Goal: Information Seeking & Learning: Learn about a topic

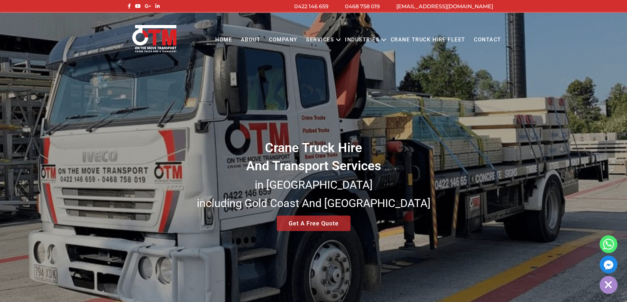
click at [340, 40] on icon "Primary menu" at bounding box center [338, 40] width 8 height 8
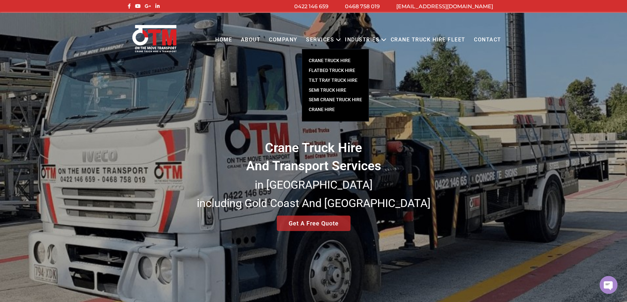
click at [316, 152] on div "Crane Truck Hire And Transport Services in South East Queensland including Gold…" at bounding box center [313, 158] width 627 height 291
click at [335, 61] on link "CRANE TRUCK HIRE" at bounding box center [335, 61] width 66 height 10
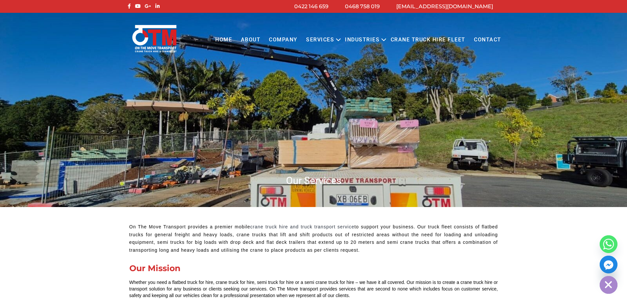
drag, startPoint x: 381, startPoint y: 231, endPoint x: 392, endPoint y: 249, distance: 21.1
click at [392, 249] on p "On The Move Transport provides a premier mobile crane truck hire and truck tran…" at bounding box center [313, 238] width 368 height 31
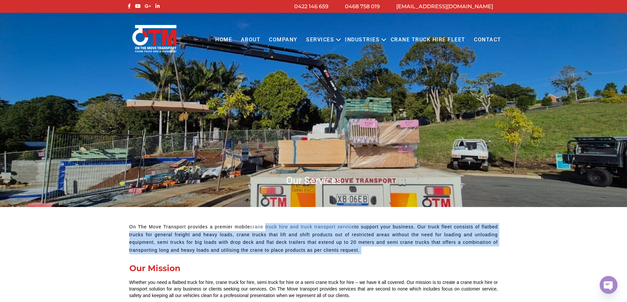
drag, startPoint x: 392, startPoint y: 249, endPoint x: 275, endPoint y: 226, distance: 119.0
click at [275, 226] on p "On The Move Transport provides a premier mobile crane truck hire and truck tran…" at bounding box center [313, 238] width 368 height 31
click at [275, 226] on link "crane truck hire and truck transport service" at bounding box center [302, 226] width 104 height 5
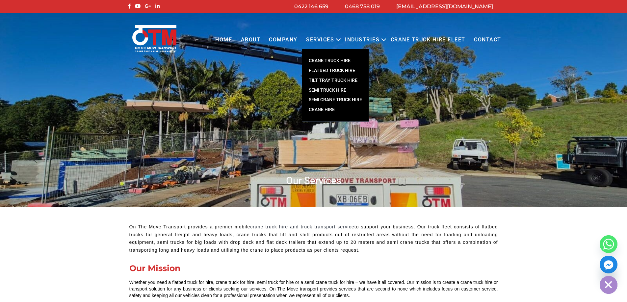
click at [338, 59] on link "CRANE TRUCK HIRE" at bounding box center [335, 61] width 66 height 10
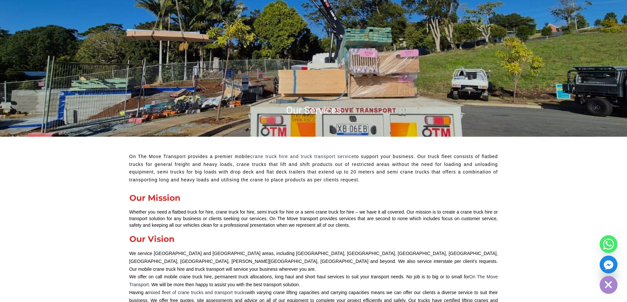
scroll to position [132, 0]
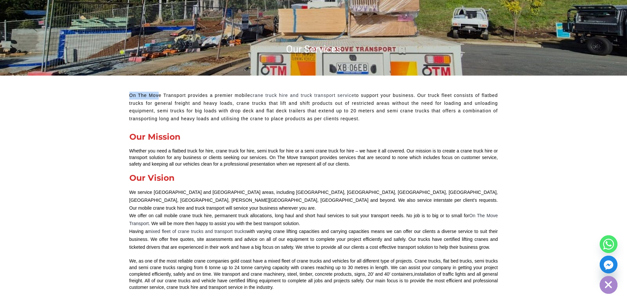
drag, startPoint x: 129, startPoint y: 94, endPoint x: 159, endPoint y: 96, distance: 29.7
click at [159, 96] on p "On The Move Transport provides a premier mobile crane truck hire and truck tran…" at bounding box center [313, 107] width 368 height 31
drag, startPoint x: 130, startPoint y: 94, endPoint x: 162, endPoint y: 97, distance: 32.4
click at [162, 97] on p "On The Move Transport provides a premier mobile crane truck hire and truck tran…" at bounding box center [313, 107] width 368 height 31
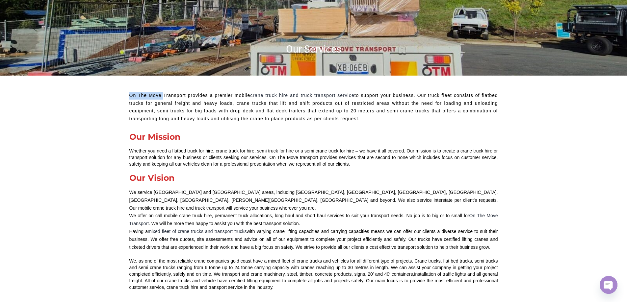
click at [162, 98] on p "On The Move Transport provides a premier mobile crane truck hire and truck tran…" at bounding box center [313, 107] width 368 height 31
drag, startPoint x: 159, startPoint y: 96, endPoint x: 123, endPoint y: 96, distance: 35.9
click at [133, 98] on p "On The Move Transport provides a premier mobile crane truck hire and truck tran…" at bounding box center [313, 107] width 368 height 31
drag, startPoint x: 131, startPoint y: 93, endPoint x: 157, endPoint y: 96, distance: 26.1
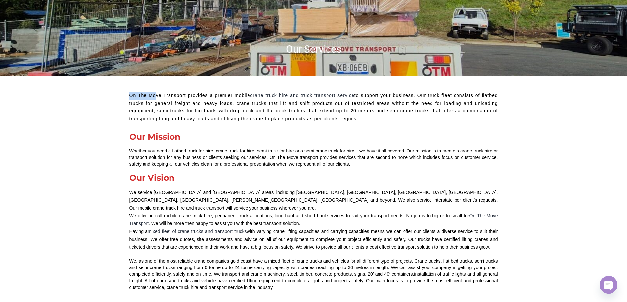
click at [156, 96] on p "On The Move Transport provides a premier mobile crane truck hire and truck tran…" at bounding box center [313, 107] width 368 height 31
click at [157, 96] on p "On The Move Transport provides a premier mobile crane truck hire and truck tran…" at bounding box center [313, 107] width 368 height 31
drag, startPoint x: 129, startPoint y: 95, endPoint x: 161, endPoint y: 95, distance: 31.6
click at [179, 95] on p "On The Move Transport provides a premier mobile crane truck hire and truck tran…" at bounding box center [313, 107] width 368 height 31
click at [160, 95] on p "On The Move Transport provides a premier mobile crane truck hire and truck tran…" at bounding box center [313, 107] width 368 height 31
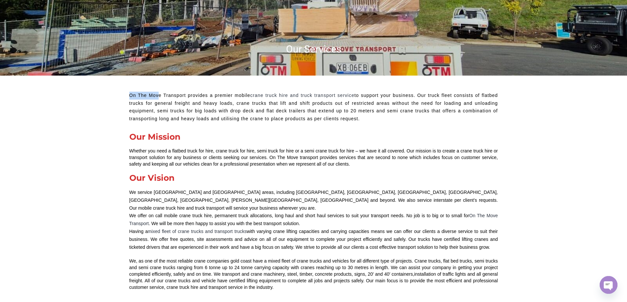
drag, startPoint x: 157, startPoint y: 95, endPoint x: 123, endPoint y: 95, distance: 33.9
click at [130, 95] on p "On The Move Transport provides a premier mobile crane truck hire and truck tran…" at bounding box center [313, 107] width 368 height 31
drag, startPoint x: 155, startPoint y: 95, endPoint x: 161, endPoint y: 95, distance: 5.6
click at [161, 95] on p "On The Move Transport provides a premier mobile crane truck hire and truck tran…" at bounding box center [313, 107] width 368 height 31
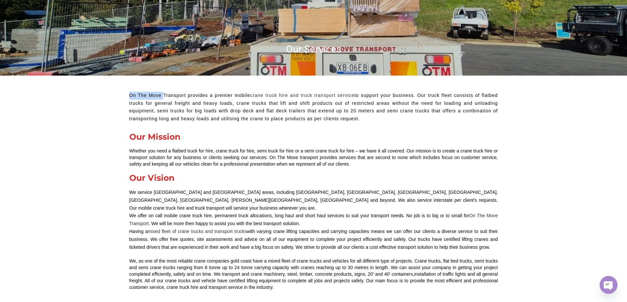
click at [145, 98] on p "On The Move Transport provides a premier mobile crane truck hire and truck tran…" at bounding box center [313, 107] width 368 height 31
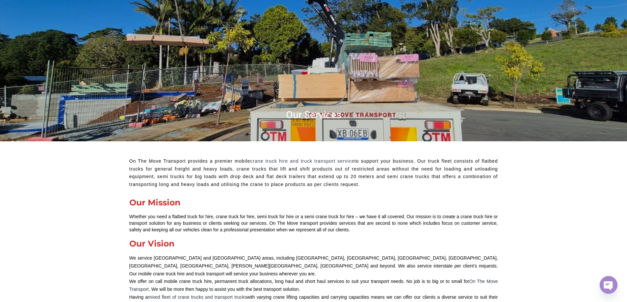
scroll to position [99, 0]
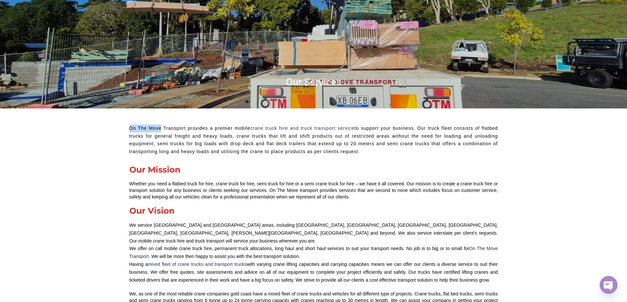
drag, startPoint x: 130, startPoint y: 128, endPoint x: 162, endPoint y: 126, distance: 32.0
click at [162, 126] on p "On The Move Transport provides a premier mobile crane truck hire and truck tran…" at bounding box center [313, 140] width 368 height 31
drag, startPoint x: 129, startPoint y: 129, endPoint x: 160, endPoint y: 129, distance: 30.3
click at [160, 129] on p "On The Move Transport provides a premier mobile crane truck hire and truck tran…" at bounding box center [313, 140] width 368 height 31
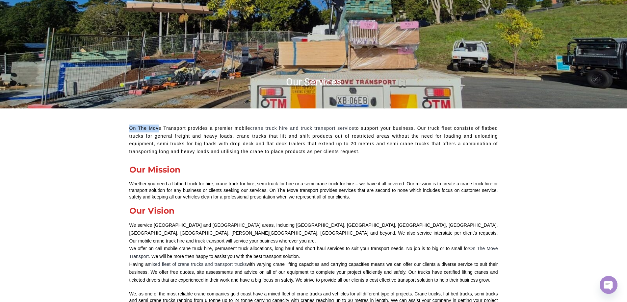
click at [160, 129] on p "On The Move Transport provides a premier mobile crane truck hire and truck tran…" at bounding box center [313, 140] width 368 height 31
click at [139, 126] on p "On The Move Transport provides a premier mobile crane truck hire and truck tran…" at bounding box center [313, 140] width 368 height 31
click at [165, 128] on p "On The Move Transport provides a premier mobile crane truck hire and truck tran…" at bounding box center [313, 140] width 368 height 31
drag, startPoint x: 152, startPoint y: 129, endPoint x: 120, endPoint y: 129, distance: 32.6
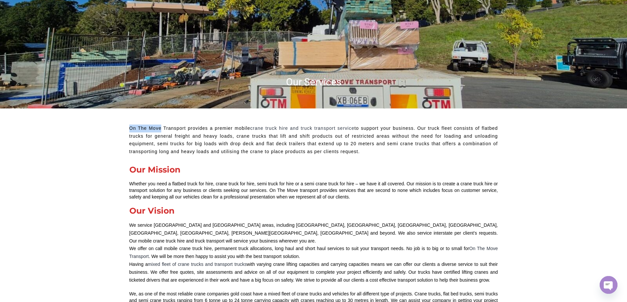
click at [131, 132] on p "On The Move Transport provides a premier mobile crane truck hire and truck tran…" at bounding box center [313, 140] width 368 height 31
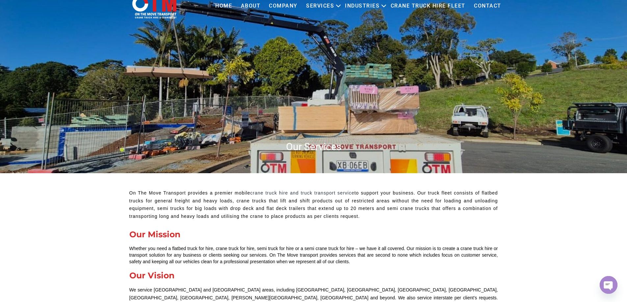
scroll to position [33, 0]
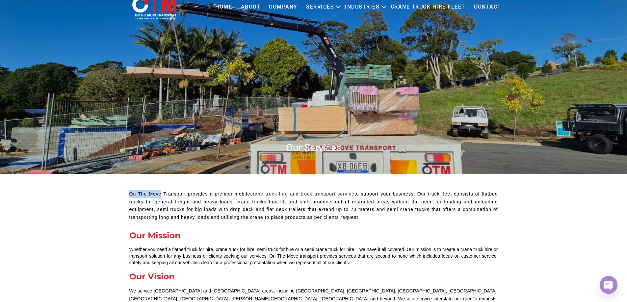
drag, startPoint x: 162, startPoint y: 194, endPoint x: 131, endPoint y: 194, distance: 30.9
click at [131, 194] on p "On The Move Transport provides a premier mobile crane truck hire and truck tran…" at bounding box center [313, 205] width 368 height 31
click at [135, 194] on p "On The Move Transport provides a premier mobile crane truck hire and truck tran…" at bounding box center [313, 205] width 368 height 31
drag, startPoint x: 135, startPoint y: 194, endPoint x: 148, endPoint y: 194, distance: 13.5
click at [148, 194] on p "On The Move Transport provides a premier mobile crane truck hire and truck tran…" at bounding box center [313, 205] width 368 height 31
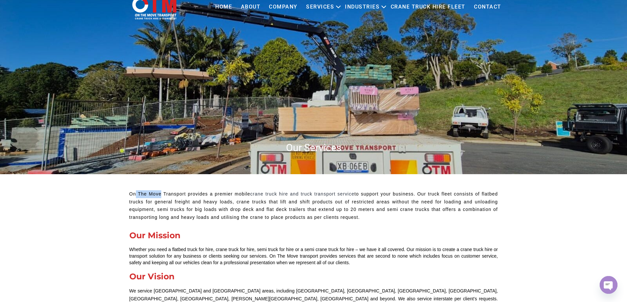
click at [149, 194] on p "On The Move Transport provides a premier mobile crane truck hire and truck tran…" at bounding box center [313, 205] width 368 height 31
drag, startPoint x: 142, startPoint y: 197, endPoint x: 165, endPoint y: 196, distance: 22.7
click at [165, 196] on p "On The Move Transport provides a premier mobile crane truck hire and truck tran…" at bounding box center [313, 205] width 368 height 31
drag, startPoint x: 163, startPoint y: 193, endPoint x: 130, endPoint y: 195, distance: 32.7
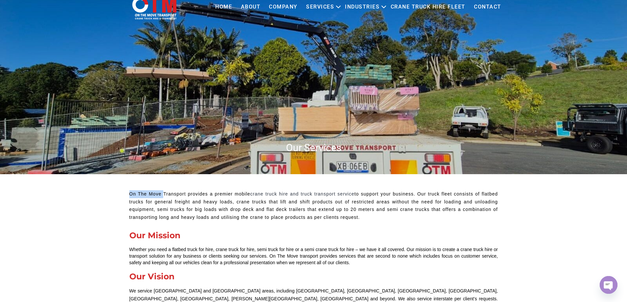
click at [130, 195] on p "On The Move Transport provides a premier mobile crane truck hire and truck tran…" at bounding box center [313, 205] width 368 height 31
drag, startPoint x: 136, startPoint y: 193, endPoint x: 162, endPoint y: 193, distance: 26.3
click at [162, 193] on p "On The Move Transport provides a premier mobile crane truck hire and truck tran…" at bounding box center [313, 205] width 368 height 31
click at [162, 192] on p "On The Move Transport provides a premier mobile crane truck hire and truck tran…" at bounding box center [313, 205] width 368 height 31
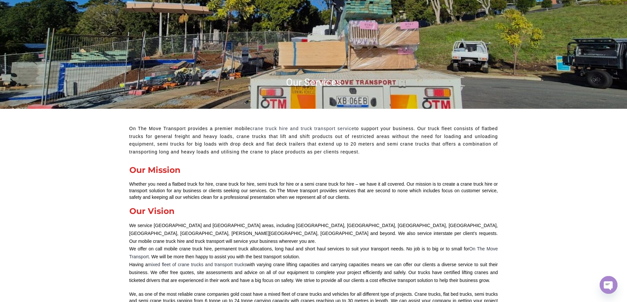
scroll to position [99, 0]
drag, startPoint x: 366, startPoint y: 151, endPoint x: 208, endPoint y: 139, distance: 158.4
copy p "On The Move Transport provides a premier mobile crane truck hire and truck tran…"
click at [346, 157] on div "On The Move Transport provides a premier mobile crane truck hire and truck tran…" at bounding box center [313, 142] width 368 height 35
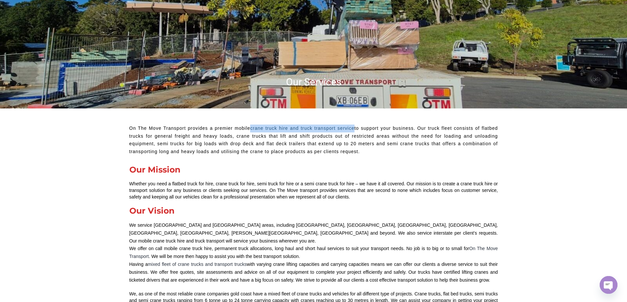
drag, startPoint x: 249, startPoint y: 127, endPoint x: 354, endPoint y: 129, distance: 104.3
click at [354, 129] on p "On The Move Transport provides a premier mobile crane truck hire and truck tran…" at bounding box center [313, 140] width 368 height 31
copy p "crane truck hire and truck transport service"
click at [352, 193] on div "Whether you need a flatbed truck for hire, crane truck for hire, semi truck for…" at bounding box center [313, 191] width 368 height 20
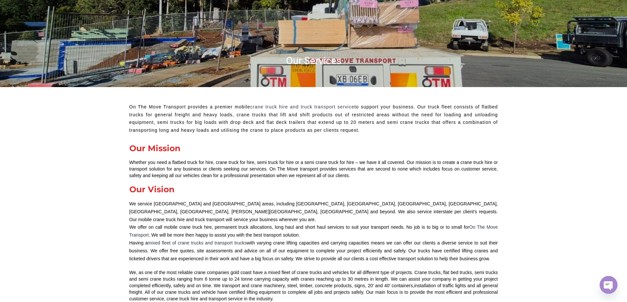
scroll to position [132, 0]
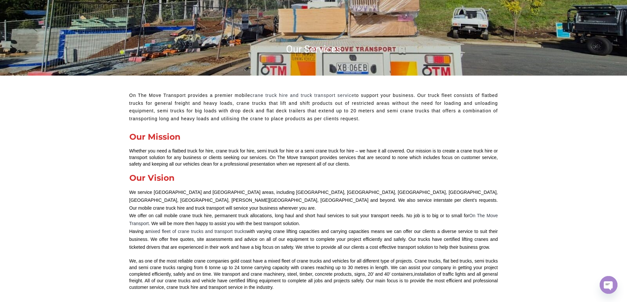
drag, startPoint x: 351, startPoint y: 161, endPoint x: 127, endPoint y: 144, distance: 225.3
click at [127, 144] on div "On The Move Transport provides a premier mobile crane truck hire and truck tran…" at bounding box center [313, 192] width 375 height 206
copy div "Whether you need a flatbed truck for hire, crane truck for hire, semi truck for…"
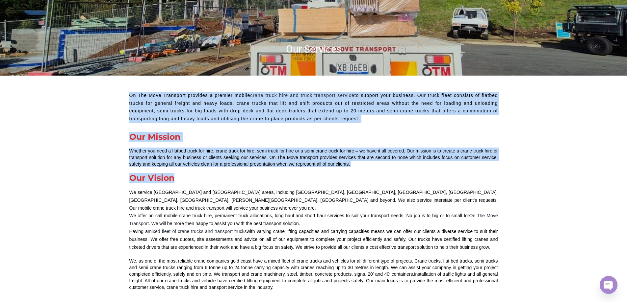
drag, startPoint x: 128, startPoint y: 92, endPoint x: 382, endPoint y: 174, distance: 267.1
click at [382, 174] on div "On The Move Transport provides a premier mobile crane truck hire and truck tran…" at bounding box center [313, 192] width 375 height 206
click at [362, 165] on div "Whether you need a flatbed truck for hire, crane truck for hire, semi truck for…" at bounding box center [313, 158] width 368 height 20
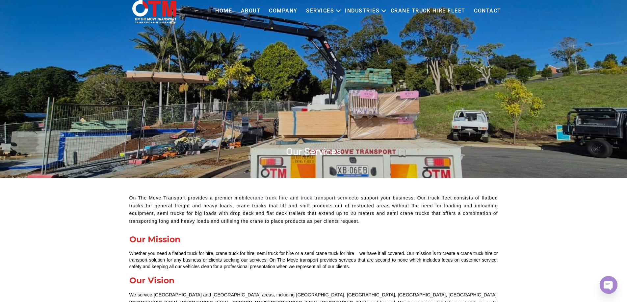
scroll to position [0, 0]
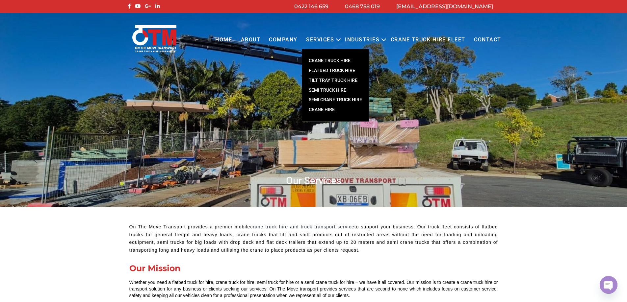
click at [335, 70] on link "FLATBED TRUCK HIRE" at bounding box center [335, 71] width 66 height 10
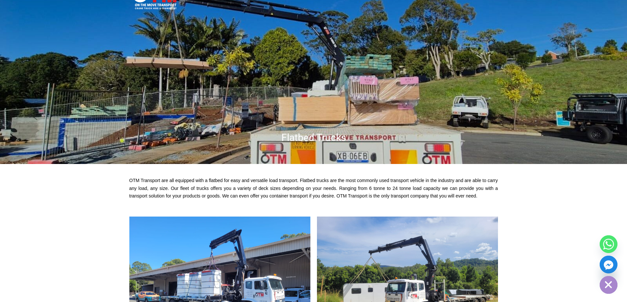
scroll to position [99, 0]
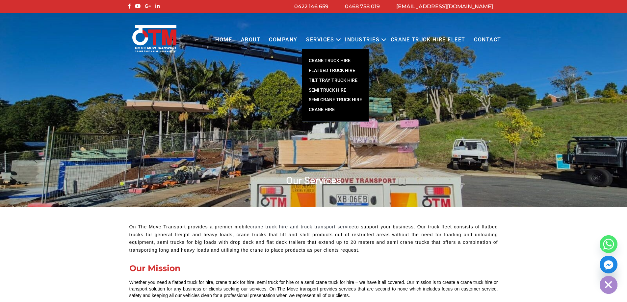
click at [331, 61] on link "CRANE TRUCK HIRE" at bounding box center [335, 61] width 66 height 10
click at [325, 70] on link "FLATBED TRUCK HIRE" at bounding box center [335, 71] width 66 height 10
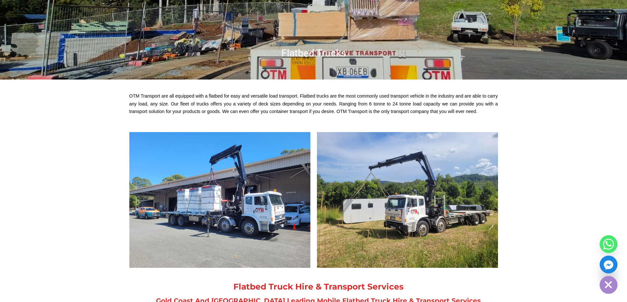
scroll to position [33, 0]
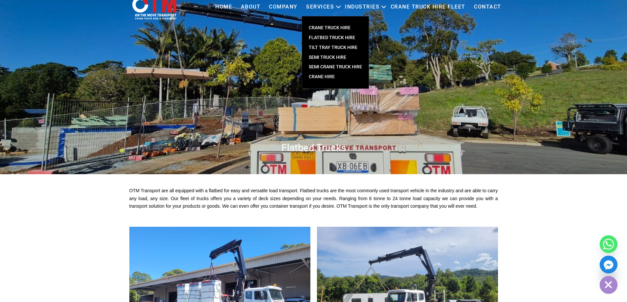
drag, startPoint x: 335, startPoint y: 26, endPoint x: 330, endPoint y: 2, distance: 24.2
click at [335, 26] on link "CRANE TRUCK HIRE" at bounding box center [335, 28] width 66 height 10
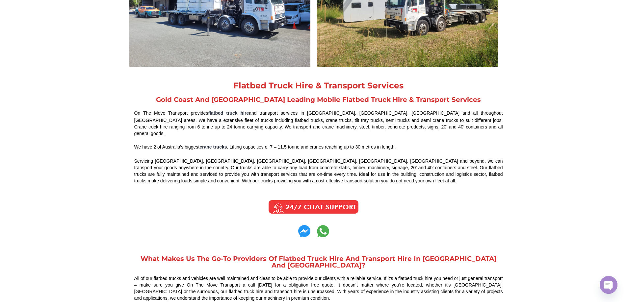
scroll to position [362, 0]
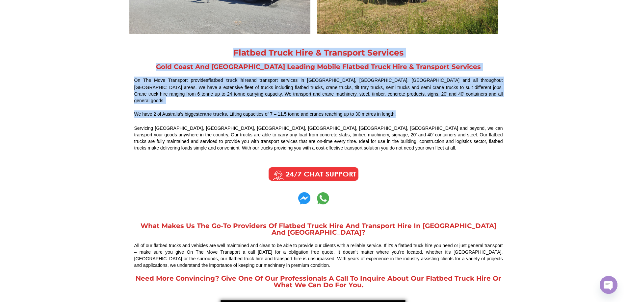
drag, startPoint x: 222, startPoint y: 47, endPoint x: 401, endPoint y: 108, distance: 189.3
click at [401, 108] on div "Flatbed Truck Hire & Transport Services Gold Coast And Brisbane Leading Mobile …" at bounding box center [318, 100] width 375 height 110
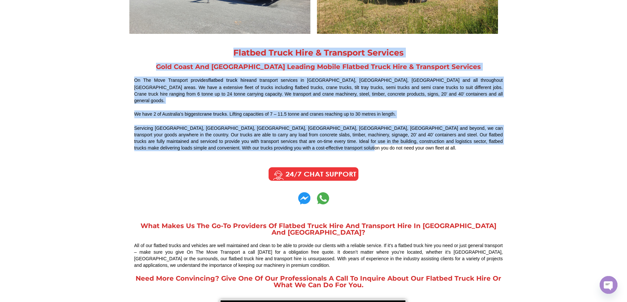
drag, startPoint x: 346, startPoint y: 142, endPoint x: 225, endPoint y: 50, distance: 151.7
click at [225, 50] on div "Flatbed Truck Hire & Transport Services Gold Coast And Brisbane Leading Mobile …" at bounding box center [318, 100] width 375 height 110
copy div "Flatbed Truck Hire & Transport Services Gold Coast And Brisbane Leading Mobile …"
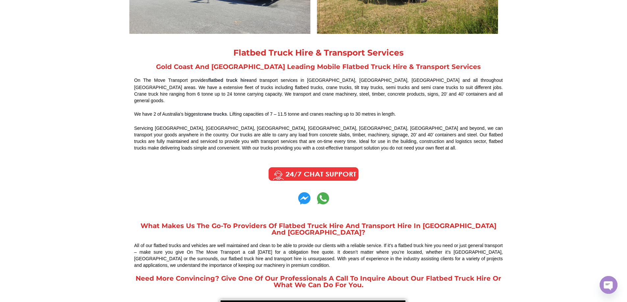
click at [384, 163] on div at bounding box center [313, 187] width 375 height 48
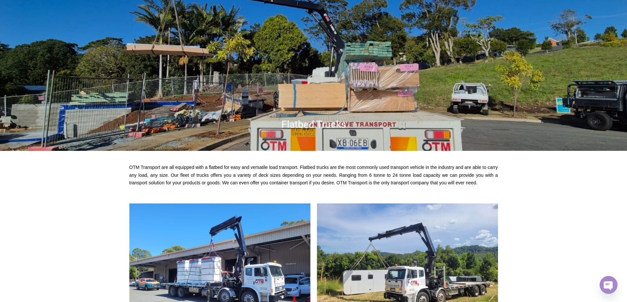
scroll to position [0, 0]
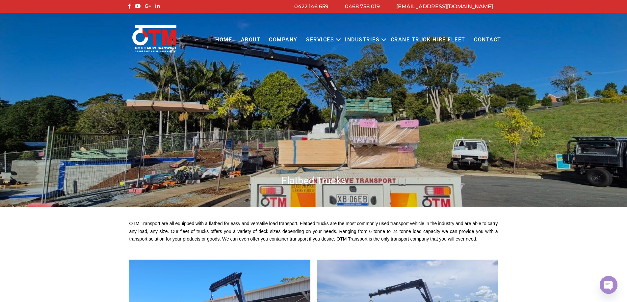
click at [168, 39] on img at bounding box center [154, 38] width 47 height 29
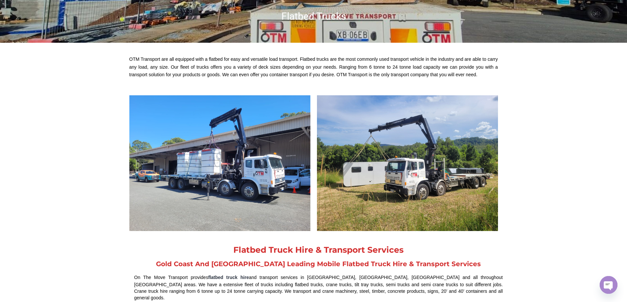
scroll to position [329, 0]
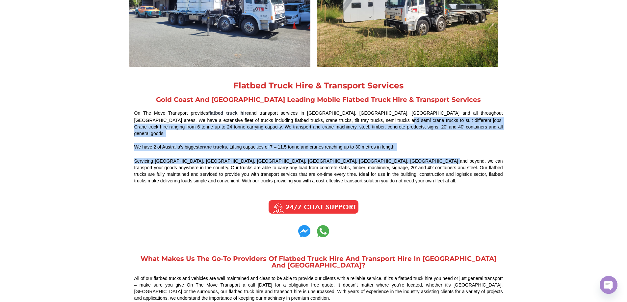
drag, startPoint x: 362, startPoint y: 134, endPoint x: 411, endPoint y: 151, distance: 52.8
click at [411, 151] on div "Flatbed Truck Hire & Transport Services Gold Coast And Brisbane Leading Mobile …" at bounding box center [318, 133] width 375 height 110
click at [413, 150] on div "Flatbed Truck Hire & Transport Services Gold Coast And Brisbane Leading Mobile …" at bounding box center [318, 133] width 375 height 110
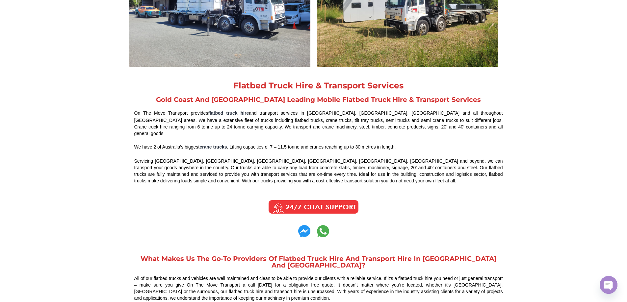
click at [307, 127] on div "On The Move Transport provides flatbed truck hire and transport services in Bri…" at bounding box center [318, 124] width 368 height 28
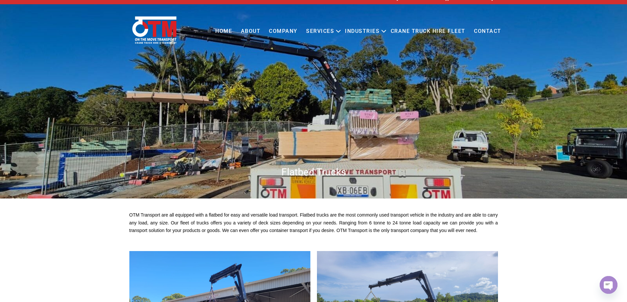
scroll to position [0, 0]
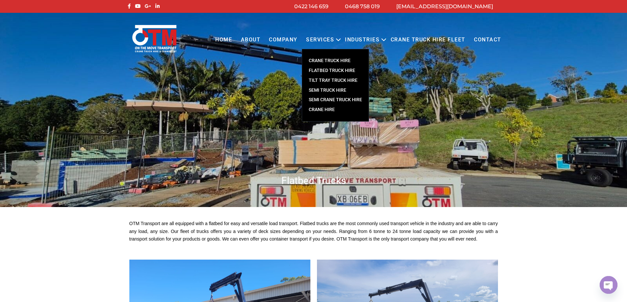
click at [330, 78] on link "TILT TRAY TRUCK HIRE" at bounding box center [335, 81] width 66 height 10
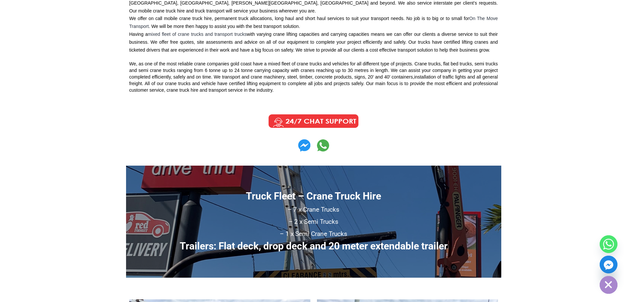
scroll to position [327, 0]
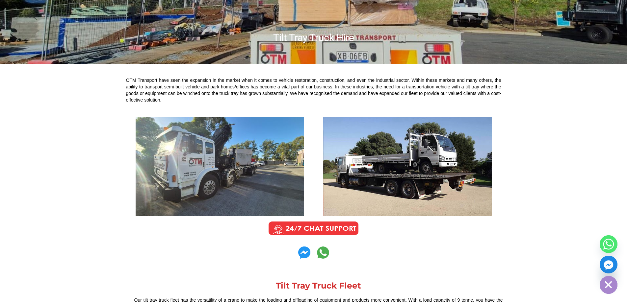
scroll to position [66, 0]
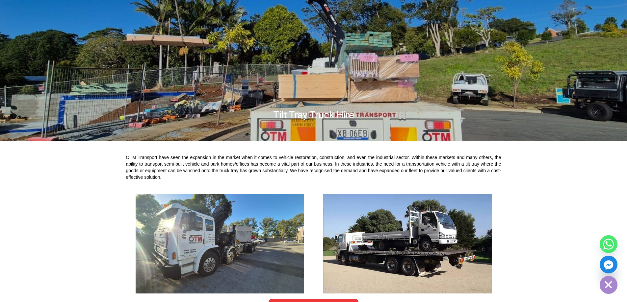
click at [235, 162] on div "OTM Transport have seen the expansion in the market when it comes to vehicle re…" at bounding box center [313, 167] width 375 height 26
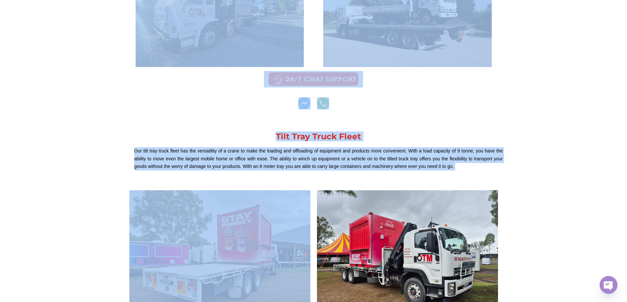
scroll to position [328, 0]
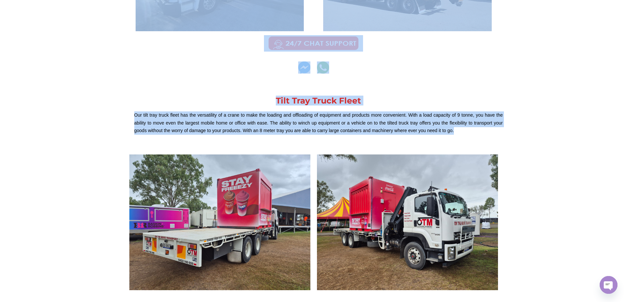
drag, startPoint x: 126, startPoint y: 90, endPoint x: 487, endPoint y: 134, distance: 363.6
copy div "OTM Transport have seen the expansion in the market when it comes to vehicle re…"
click at [280, 122] on p "Our tilt tray truck fleet has the versatility of a crane to make the loading an…" at bounding box center [318, 123] width 368 height 23
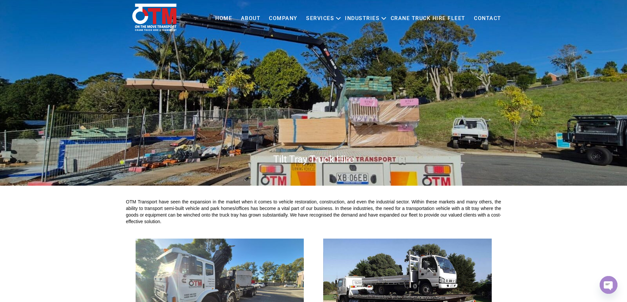
scroll to position [0, 0]
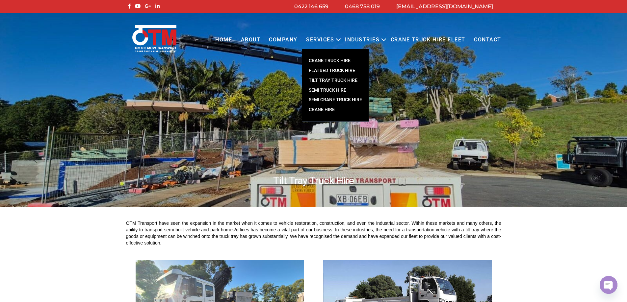
click at [327, 61] on link "CRANE TRUCK HIRE" at bounding box center [335, 61] width 66 height 10
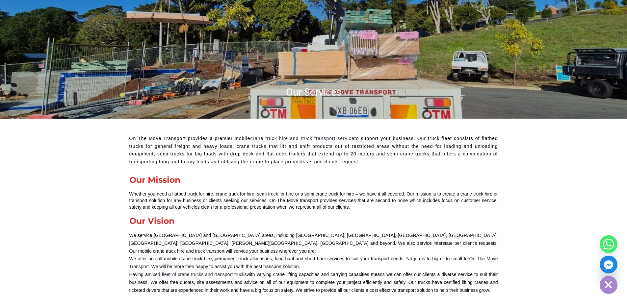
scroll to position [33, 0]
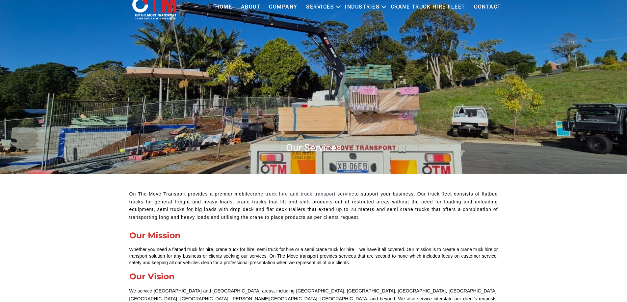
scroll to position [33, 0]
click at [339, 6] on icon "Primary menu" at bounding box center [338, 7] width 8 height 8
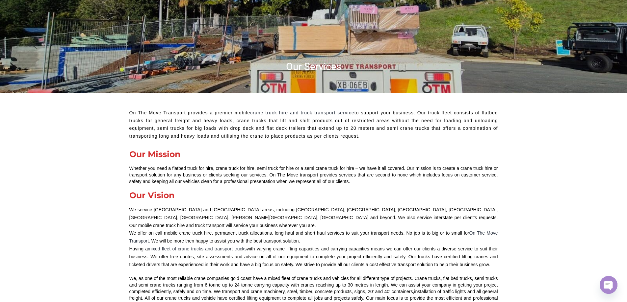
scroll to position [132, 0]
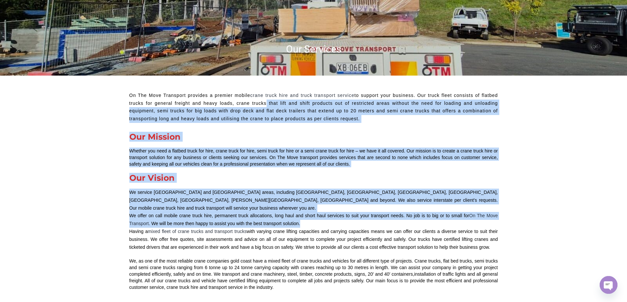
drag, startPoint x: 263, startPoint y: 107, endPoint x: 400, endPoint y: 218, distance: 176.4
click at [399, 217] on div "On The Move Transport provides a premier mobile crane truck hire and truck tran…" at bounding box center [313, 192] width 375 height 206
click at [406, 220] on p "​We offer on call mobile crane truck hire, permanent truck allocations, long ha…" at bounding box center [313, 220] width 368 height 16
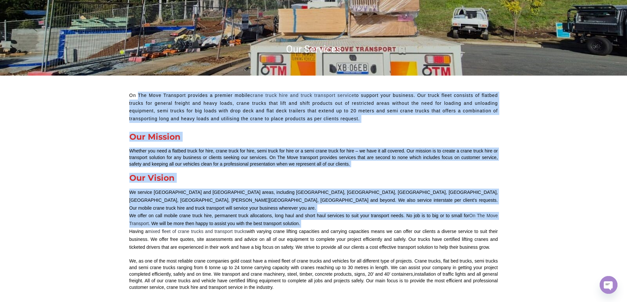
drag, startPoint x: 404, startPoint y: 217, endPoint x: 136, endPoint y: 93, distance: 295.7
click at [139, 91] on div "On The Move Transport provides a premier mobile crane truck hire and truck tran…" at bounding box center [313, 192] width 375 height 206
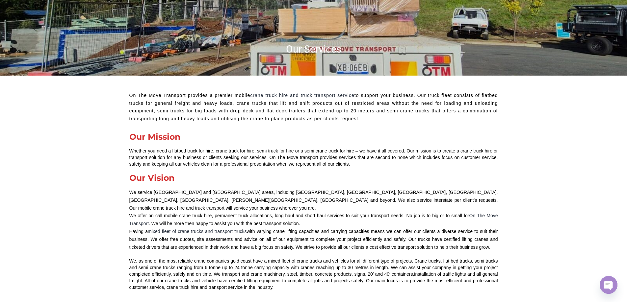
click at [135, 94] on p "On The Move Transport provides a premier mobile crane truck hire and truck tran…" at bounding box center [313, 107] width 368 height 31
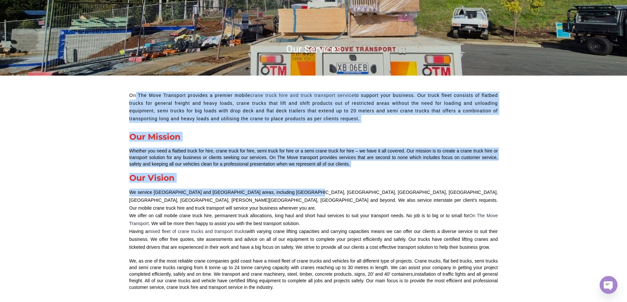
drag, startPoint x: 135, startPoint y: 94, endPoint x: 345, endPoint y: 209, distance: 239.6
click at [340, 211] on div "On The Move Transport provides a premier mobile crane truck hire and truck tran…" at bounding box center [313, 192] width 375 height 206
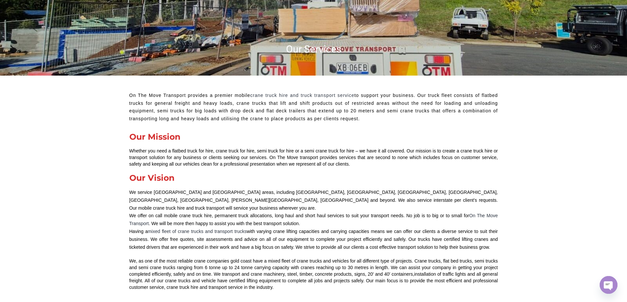
click at [345, 212] on p "​We offer on call mobile crane truck hire, permanent truck allocations, long ha…" at bounding box center [313, 220] width 368 height 16
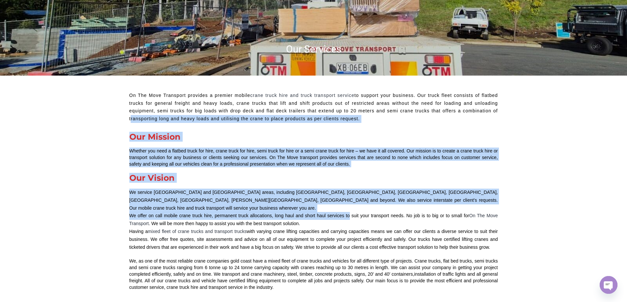
drag, startPoint x: 345, startPoint y: 209, endPoint x: 137, endPoint y: 121, distance: 225.9
click at [137, 121] on div "On The Move Transport provides a premier mobile crane truck hire and truck tran…" at bounding box center [313, 192] width 375 height 206
click at [137, 123] on p "On The Move Transport provides a premier mobile crane truck hire and truck tran…" at bounding box center [313, 107] width 368 height 31
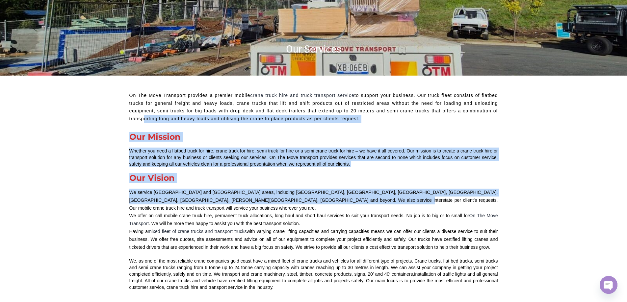
drag, startPoint x: 142, startPoint y: 128, endPoint x: 352, endPoint y: 211, distance: 225.4
click at [350, 211] on div "On The Move Transport provides a premier mobile crane truck hire and truck tran…" at bounding box center [313, 192] width 375 height 206
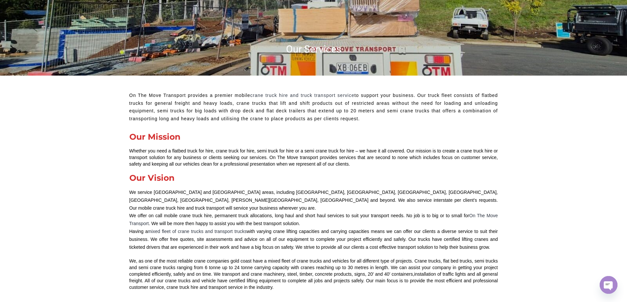
click at [355, 213] on p "​We offer on call mobile crane truck hire, permanent truck allocations, long ha…" at bounding box center [313, 220] width 368 height 16
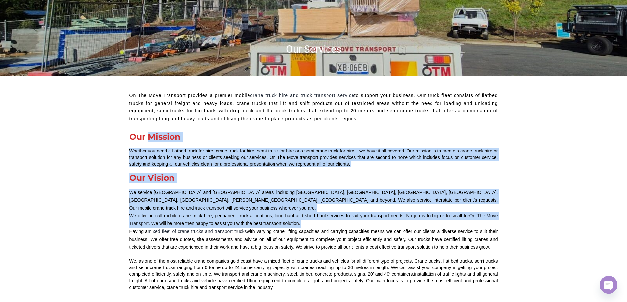
drag, startPoint x: 355, startPoint y: 213, endPoint x: 162, endPoint y: 131, distance: 209.1
click at [162, 131] on div "On The Move Transport provides a premier mobile crane truck hire and truck tran…" at bounding box center [313, 192] width 375 height 206
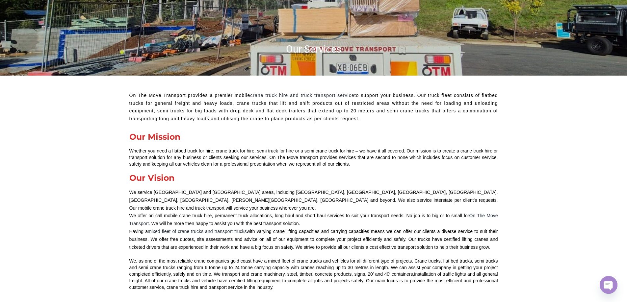
click at [157, 129] on div "On The Move Transport provides a premier mobile crane truck hire and truck tran…" at bounding box center [313, 192] width 375 height 206
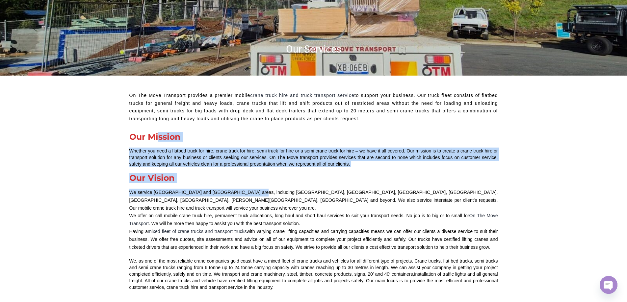
click at [337, 221] on div "On The Move Transport provides a premier mobile crane truck hire and truck tran…" at bounding box center [313, 192] width 375 height 206
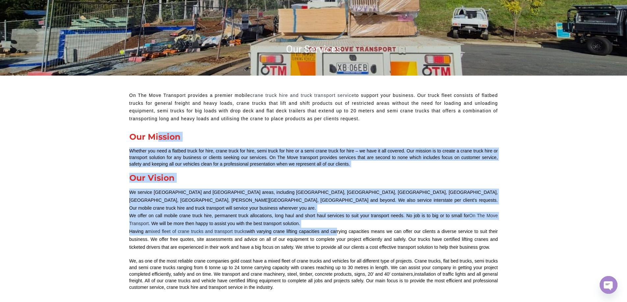
click at [343, 218] on p "​We offer on call mobile crane truck hire, permanent truck allocations, long ha…" at bounding box center [313, 220] width 368 height 16
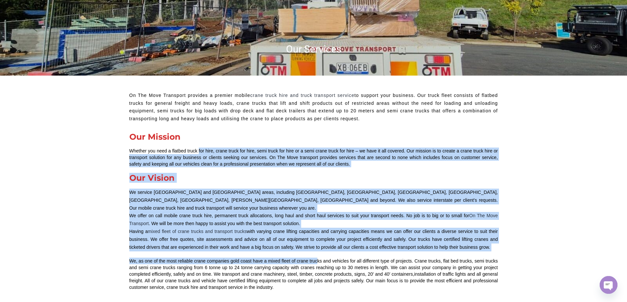
drag, startPoint x: 198, startPoint y: 154, endPoint x: 316, endPoint y: 256, distance: 155.6
click at [316, 256] on div "On The Move Transport provides a premier mobile crane truck hire and truck tran…" at bounding box center [313, 192] width 375 height 206
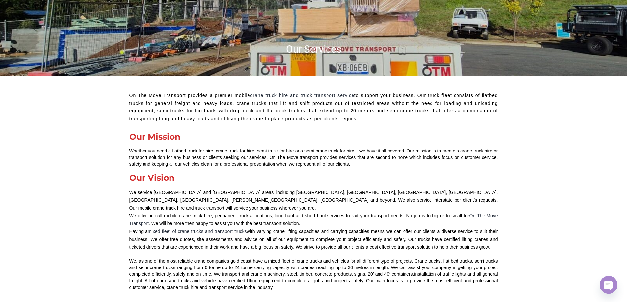
click at [324, 258] on div "We, as one of the most reliable crane companies gold coast have a mixed fleet o…" at bounding box center [313, 274] width 368 height 33
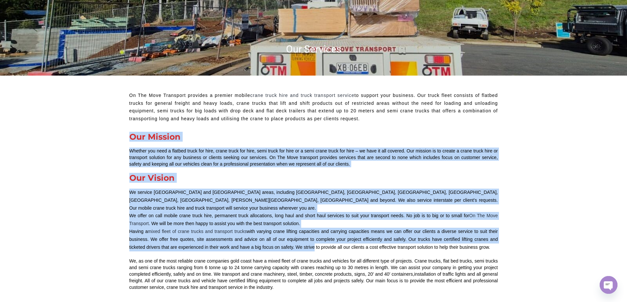
drag, startPoint x: 221, startPoint y: 211, endPoint x: 121, endPoint y: 144, distance: 119.9
click at [131, 152] on div "Whether you need a flatbed truck for hire, crane truck for hire, semi truck for…" at bounding box center [313, 158] width 368 height 20
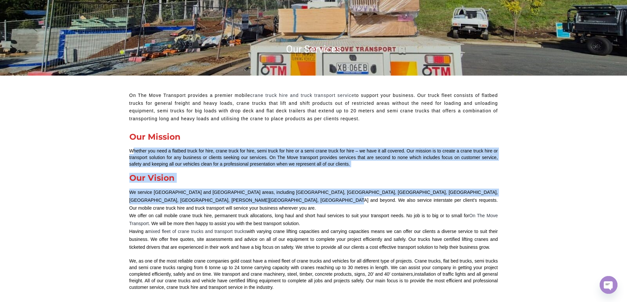
drag, startPoint x: 131, startPoint y: 152, endPoint x: 253, endPoint y: 204, distance: 133.2
click at [252, 204] on div "On The Move Transport provides a premier mobile crane truck hire and truck tran…" at bounding box center [313, 192] width 375 height 206
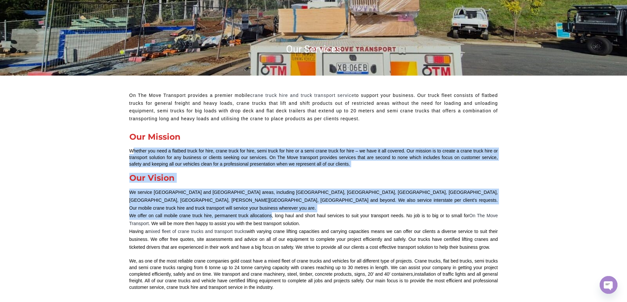
click at [253, 212] on p "​We offer on call mobile crane truck hire, permanent truck allocations, long ha…" at bounding box center [313, 220] width 368 height 16
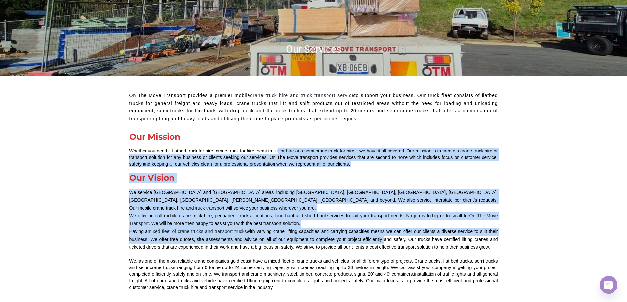
drag, startPoint x: 280, startPoint y: 156, endPoint x: 383, endPoint y: 235, distance: 129.7
click at [383, 235] on div "On The Move Transport provides a premier mobile crane truck hire and truck tran…" at bounding box center [313, 192] width 375 height 206
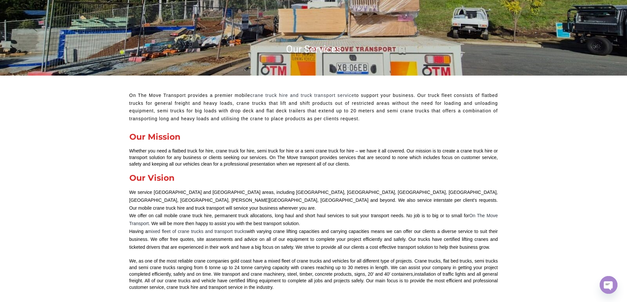
click at [385, 232] on p "Having a mixed fleet of crane trucks and transport trucks with varying crane li…" at bounding box center [313, 239] width 368 height 23
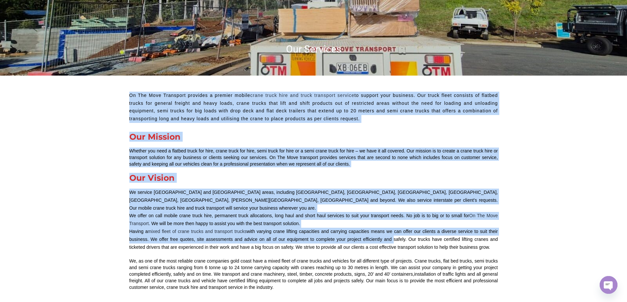
drag, startPoint x: 385, startPoint y: 232, endPoint x: 122, endPoint y: 93, distance: 297.1
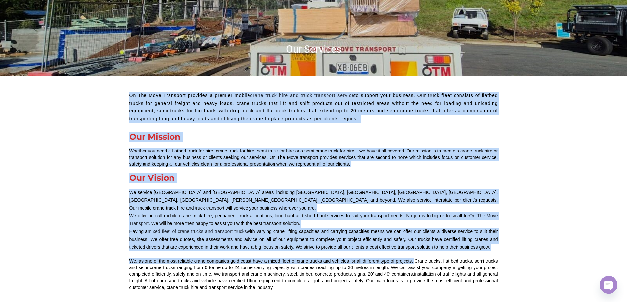
drag, startPoint x: 126, startPoint y: 95, endPoint x: 414, endPoint y: 256, distance: 329.8
click at [414, 256] on div "On The Move Transport provides a premier mobile crane truck hire and truck tran…" at bounding box center [313, 192] width 375 height 206
click at [410, 241] on p "Having a mixed fleet of crane trucks and transport trucks with varying crane li…" at bounding box center [313, 239] width 368 height 23
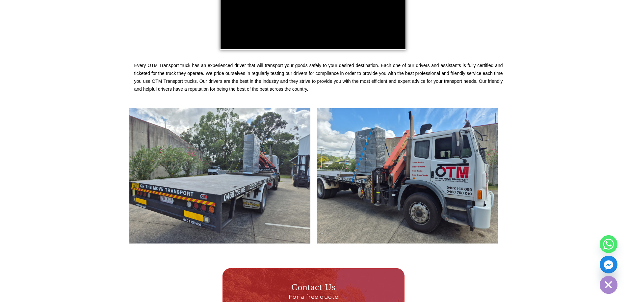
scroll to position [790, 0]
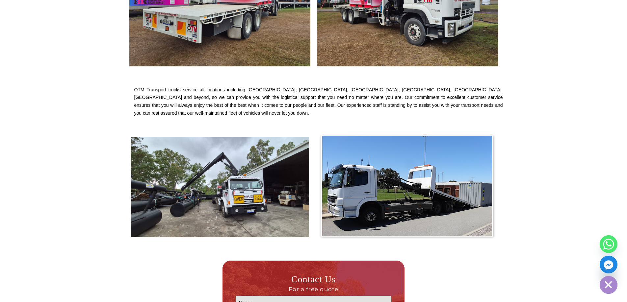
scroll to position [494, 0]
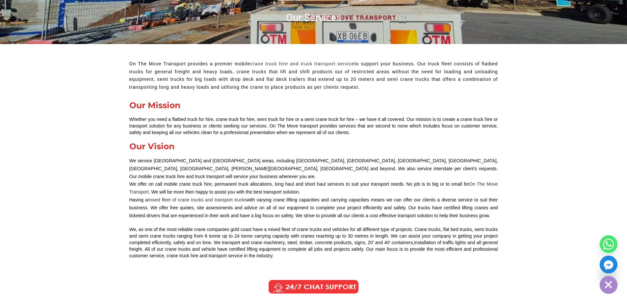
scroll to position [230, 0]
